Goal: Task Accomplishment & Management: Use online tool/utility

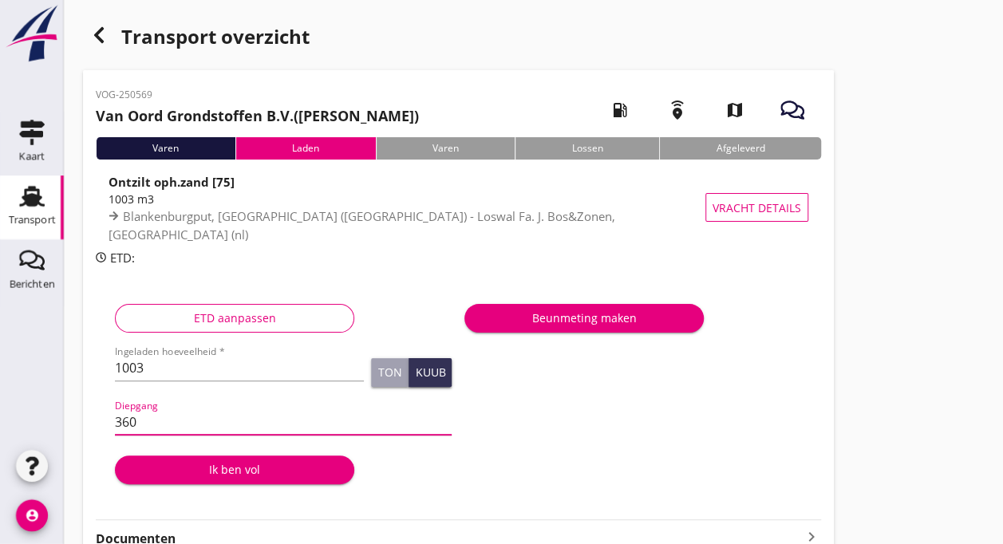
click at [235, 469] on div "Ik ben vol" at bounding box center [235, 469] width 214 height 17
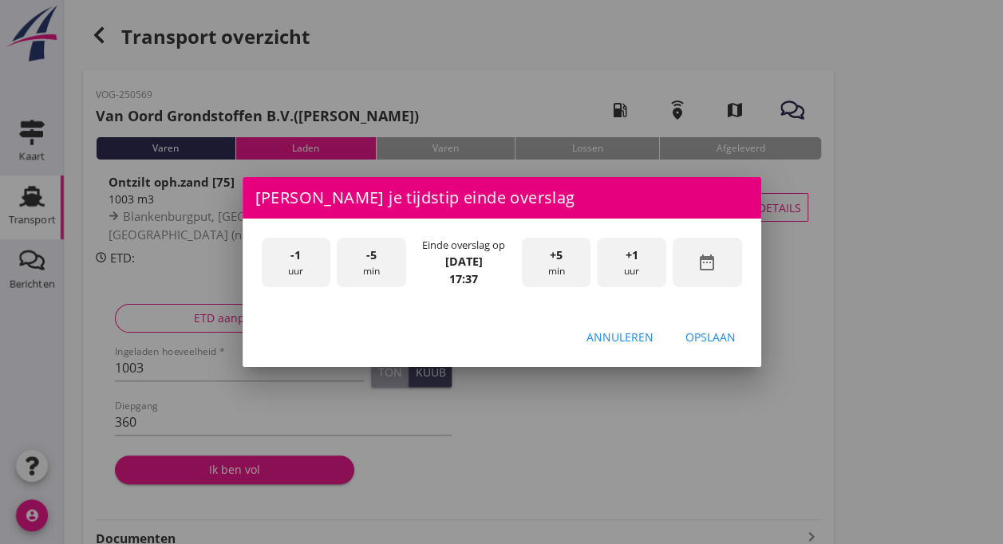
click at [622, 270] on div "+1 uur" at bounding box center [631, 263] width 69 height 50
click at [365, 260] on div "-5 min" at bounding box center [371, 263] width 69 height 50
click at [380, 256] on div "-5 min" at bounding box center [371, 263] width 69 height 50
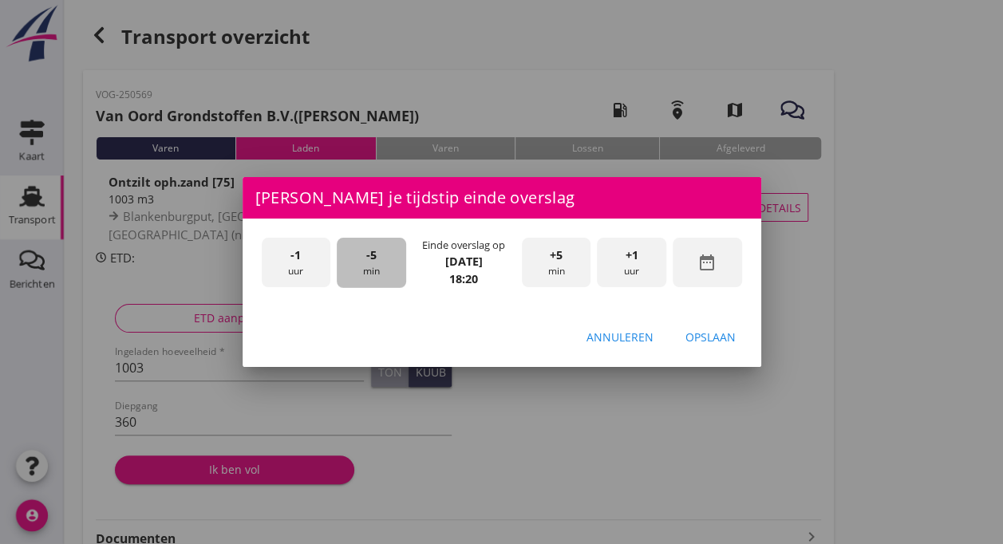
click at [380, 256] on div "-5 min" at bounding box center [371, 263] width 69 height 50
click at [703, 343] on div "Opslaan" at bounding box center [711, 337] width 50 height 17
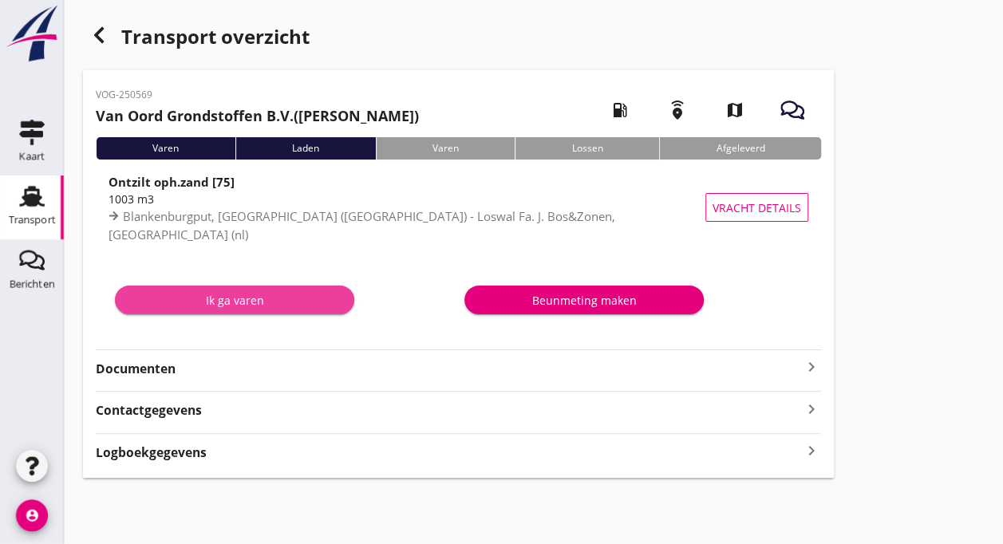
click at [254, 301] on div "Ik ga varen" at bounding box center [235, 300] width 214 height 17
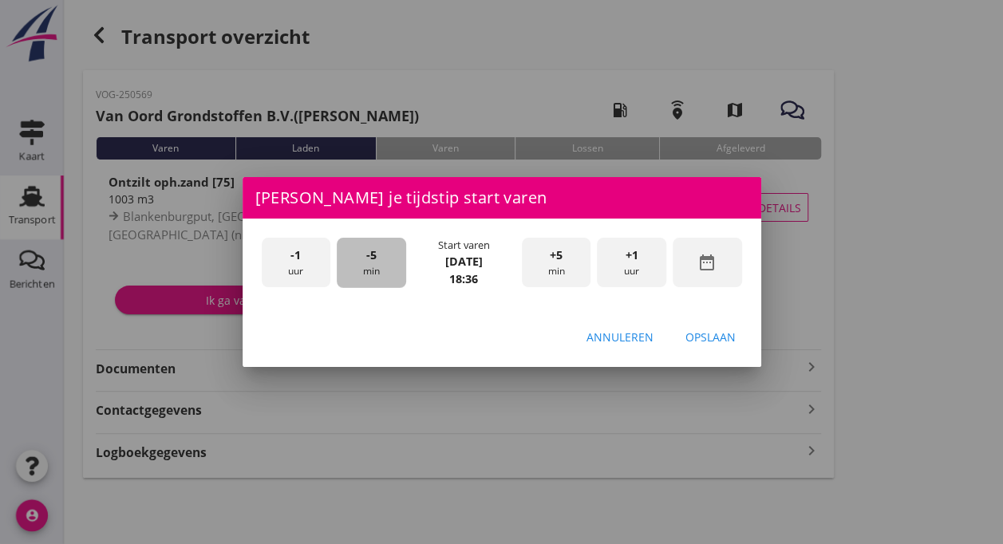
click at [377, 264] on div "-5 min" at bounding box center [371, 263] width 69 height 50
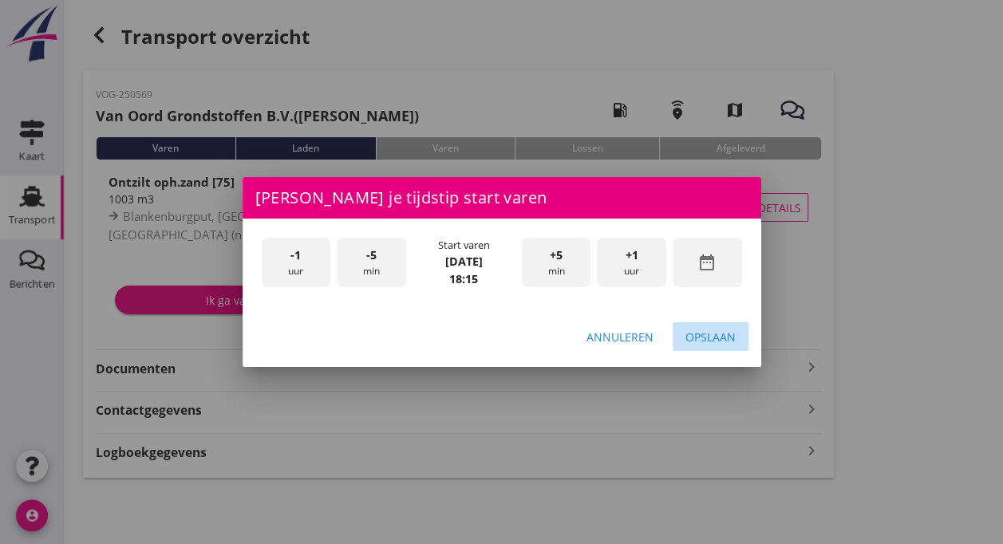
click at [698, 335] on div "Opslaan" at bounding box center [711, 337] width 50 height 17
